Goal: Information Seeking & Learning: Learn about a topic

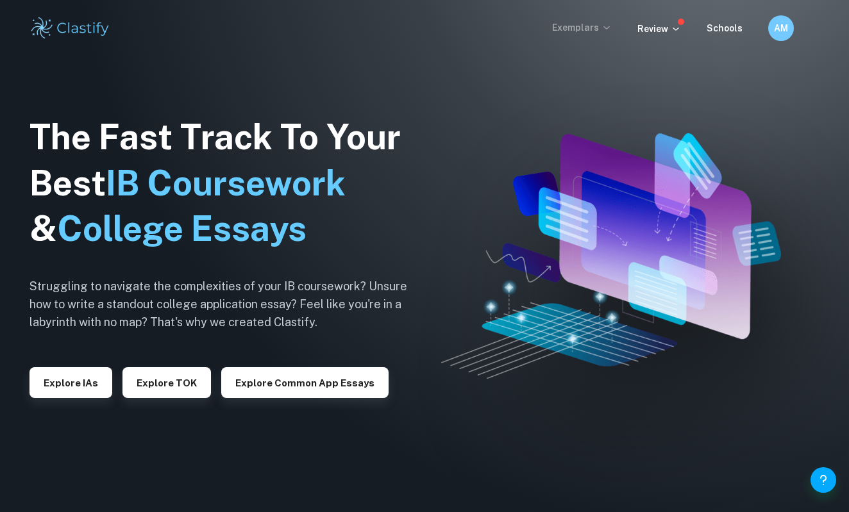
click at [602, 26] on p "Exemplars" at bounding box center [582, 28] width 60 height 14
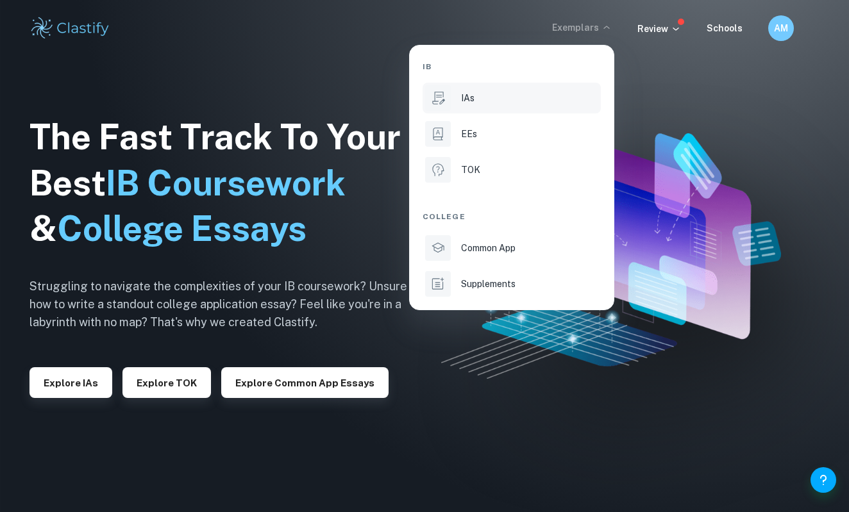
click at [493, 88] on li "IAs" at bounding box center [512, 98] width 178 height 31
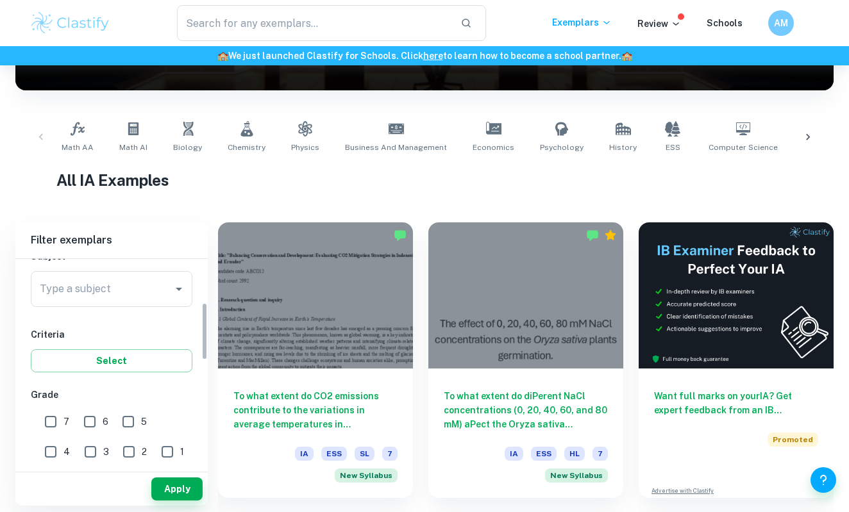
scroll to position [156, 0]
click at [110, 288] on input "Type a subject" at bounding box center [102, 290] width 131 height 24
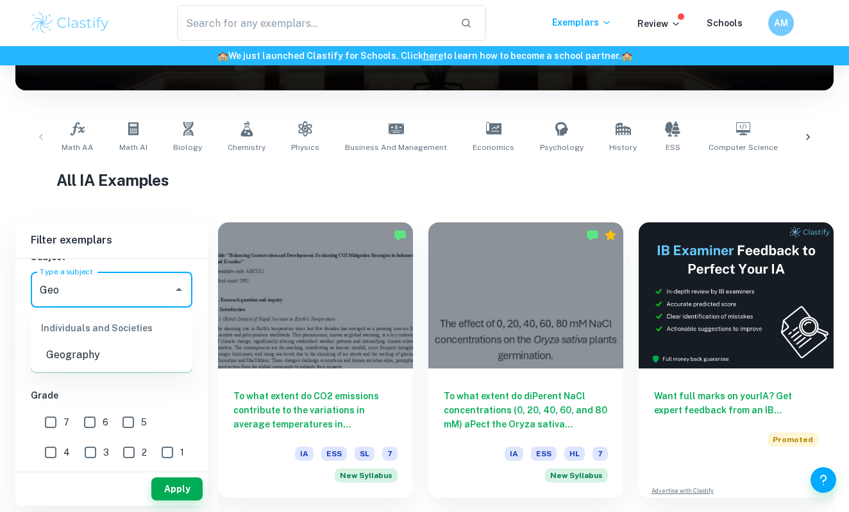
click at [103, 351] on li "Geography" at bounding box center [112, 355] width 162 height 23
type input "Geography"
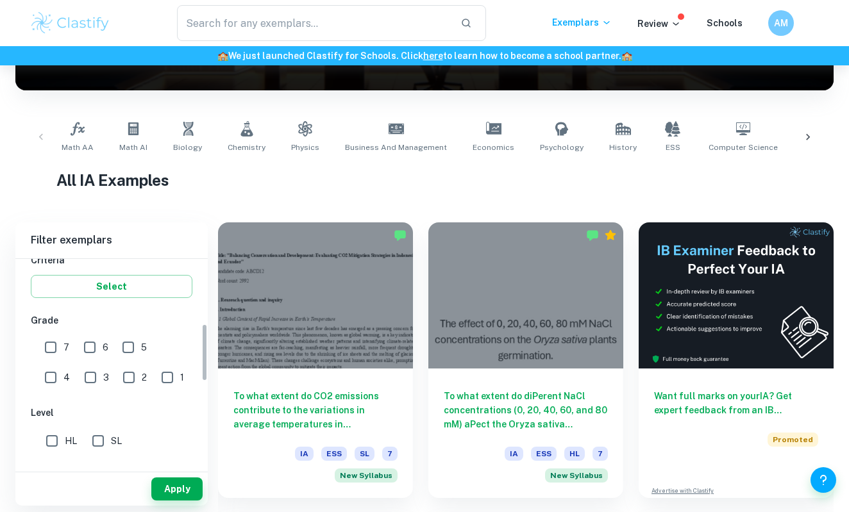
click at [84, 350] on input "6" at bounding box center [90, 348] width 26 height 26
checkbox input "true"
click at [48, 348] on input "7" at bounding box center [51, 348] width 26 height 26
checkbox input "true"
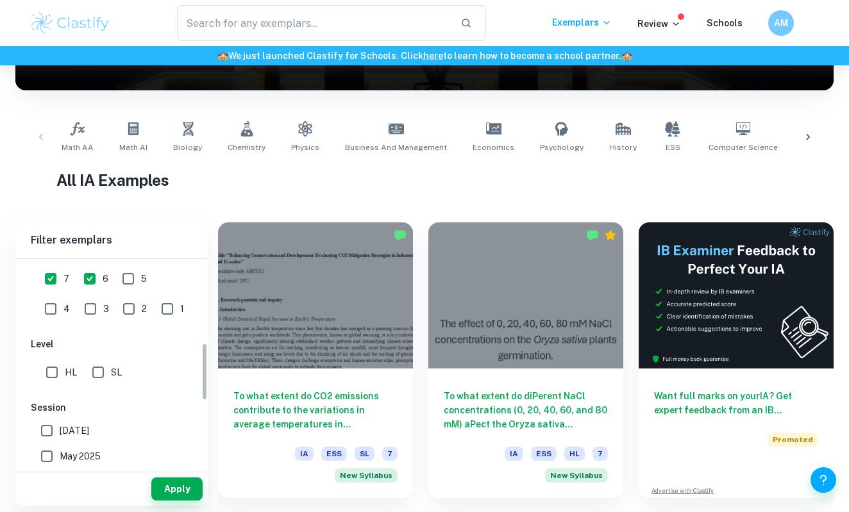
scroll to position [299, 0]
click at [49, 376] on input "HL" at bounding box center [52, 373] width 26 height 26
checkbox input "true"
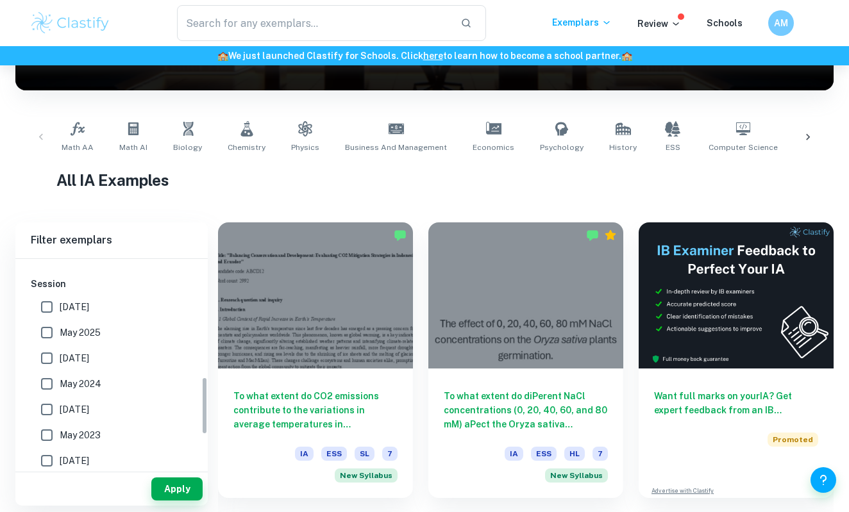
scroll to position [423, 0]
click at [39, 305] on input "[DATE]" at bounding box center [47, 308] width 26 height 26
checkbox input "true"
click at [45, 330] on input "May 2025" at bounding box center [47, 334] width 26 height 26
checkbox input "true"
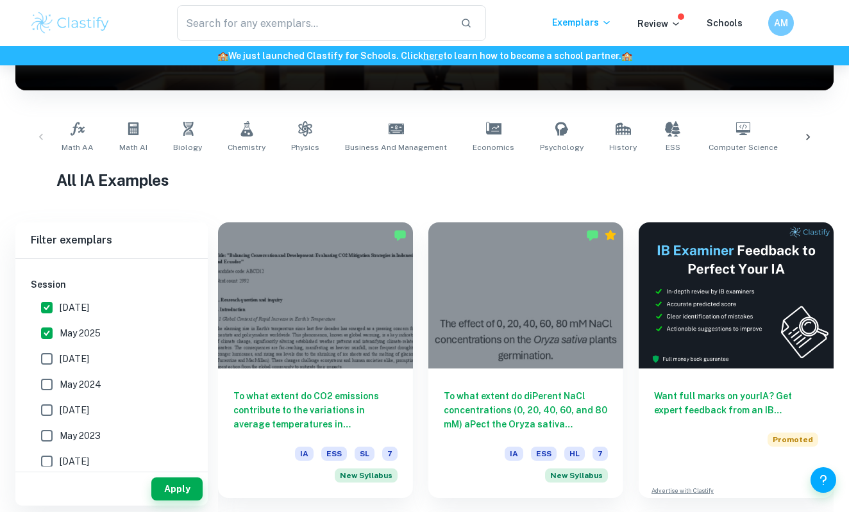
click at [45, 349] on input "[DATE]" at bounding box center [47, 359] width 26 height 26
checkbox input "true"
click at [45, 374] on input "May 2024" at bounding box center [47, 385] width 26 height 26
checkbox input "true"
click at [177, 482] on button "Apply" at bounding box center [176, 489] width 51 height 23
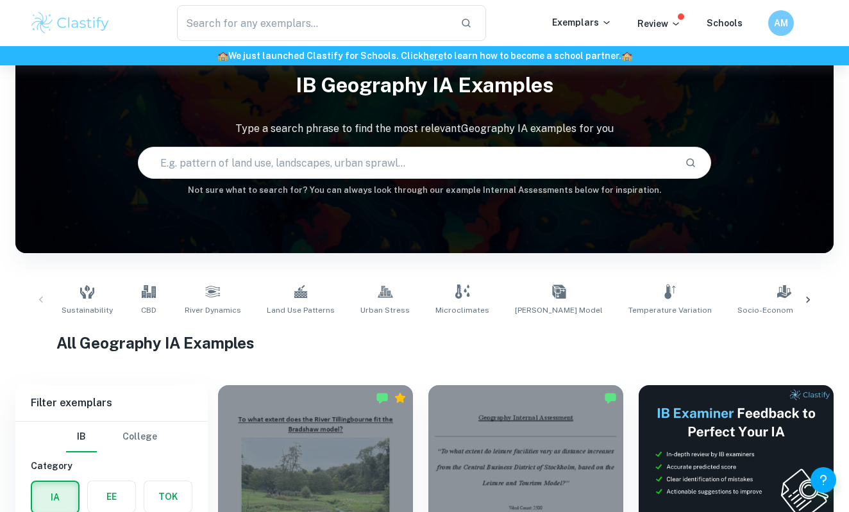
scroll to position [190, 0]
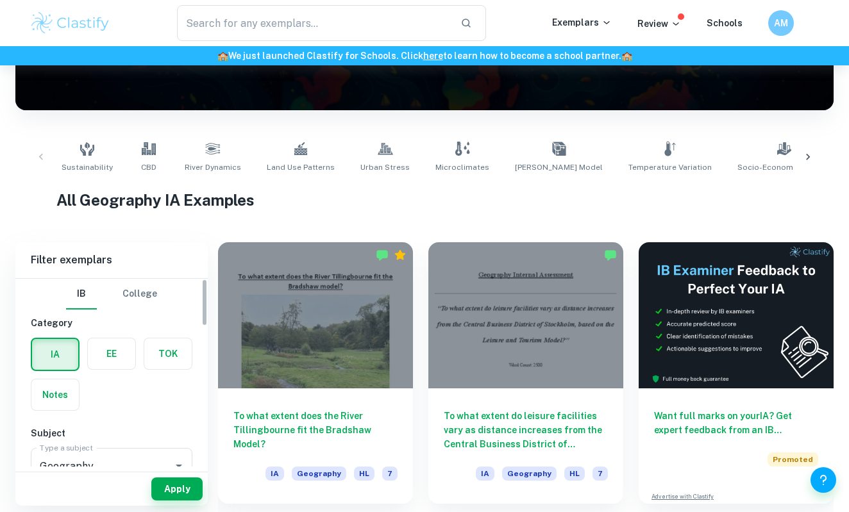
click at [156, 297] on div "[GEOGRAPHIC_DATA]" at bounding box center [112, 294] width 162 height 31
click at [149, 297] on button "College" at bounding box center [139, 294] width 35 height 31
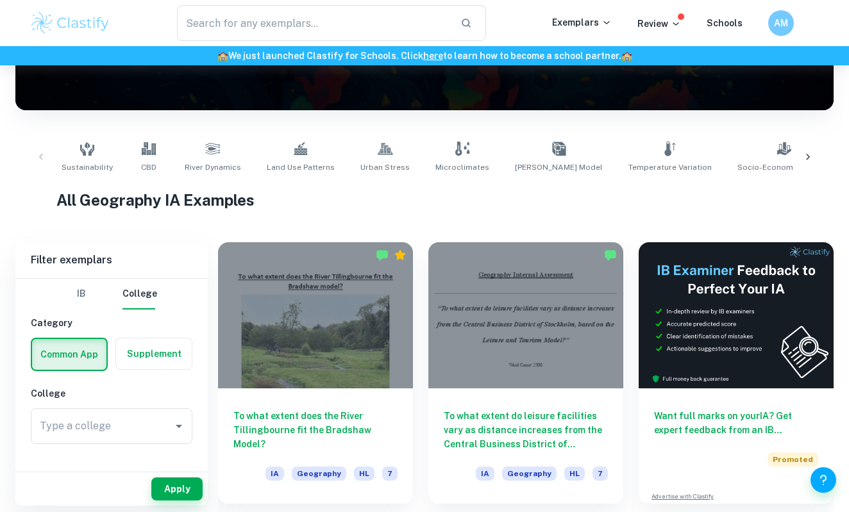
click at [96, 292] on button "IB" at bounding box center [81, 294] width 31 height 31
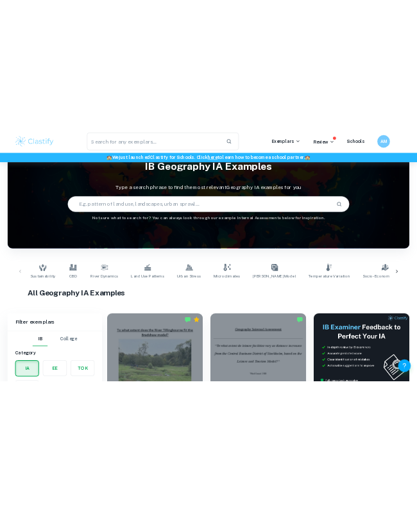
scroll to position [61, 0]
